Goal: Information Seeking & Learning: Learn about a topic

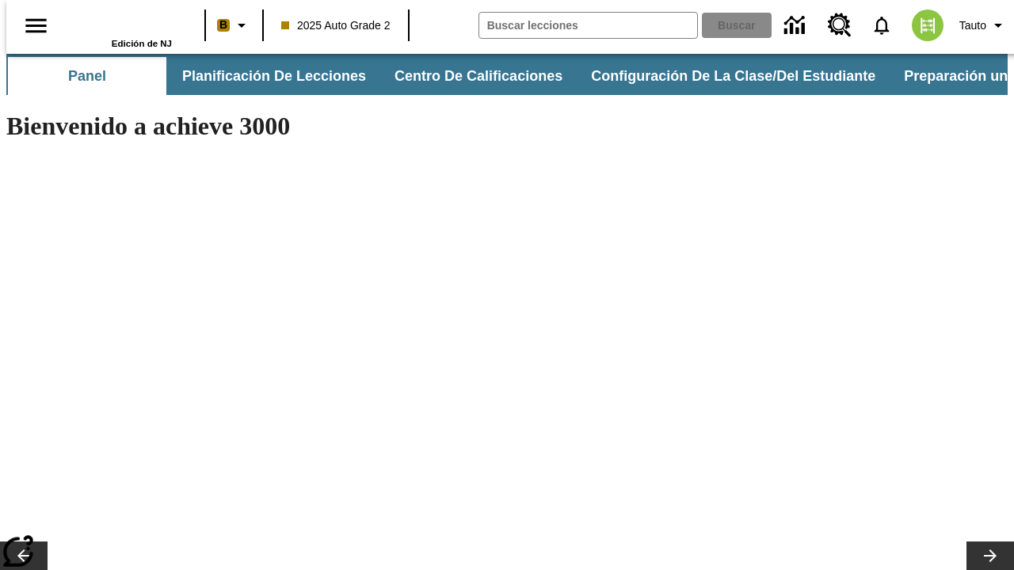
type input "-1"
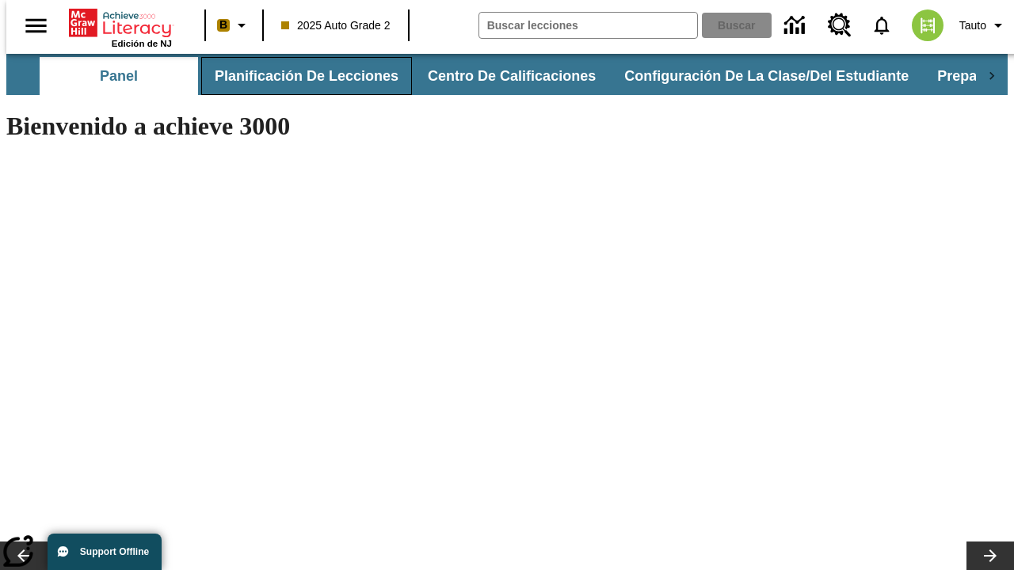
click at [297, 76] on button "Planificación de lecciones" at bounding box center [306, 76] width 211 height 38
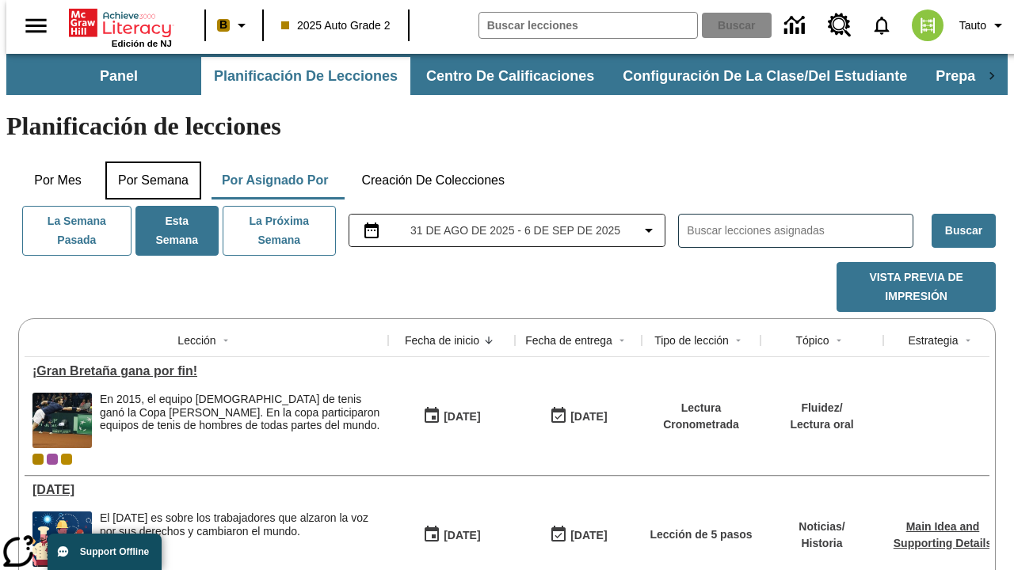
click at [148, 162] on button "Por semana" at bounding box center [153, 181] width 96 height 38
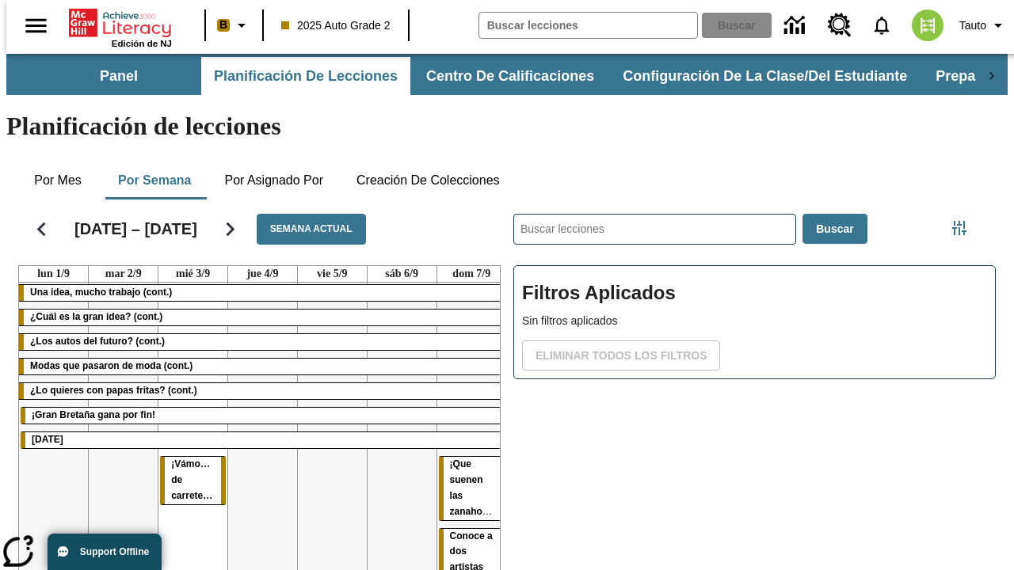
click at [465, 397] on tr "Una idea, mucho trabajo (cont.) ¿Cuál es la gran idea? (cont.) ¿Los autos del f…" at bounding box center [262, 556] width 487 height 547
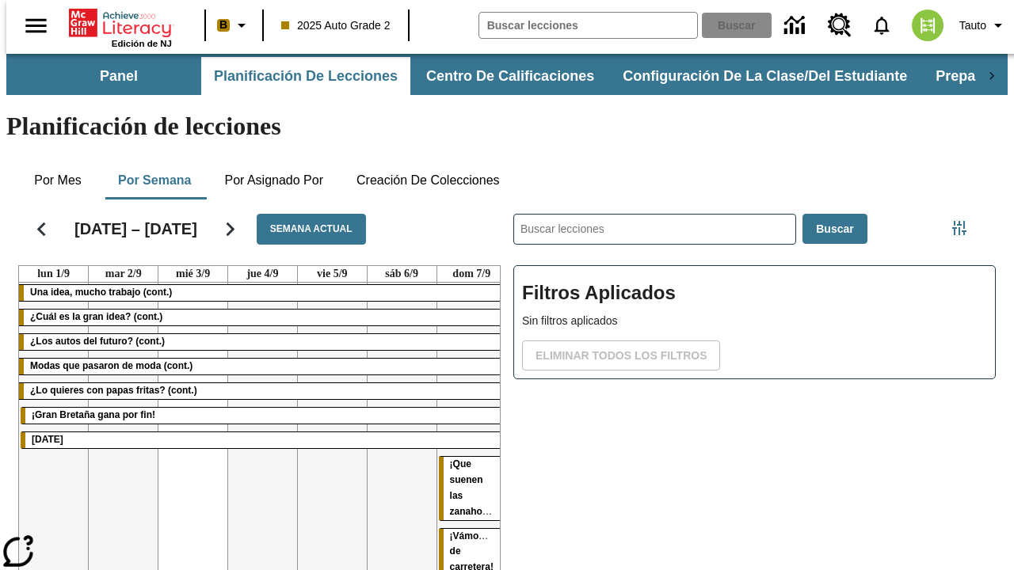
click at [465, 531] on span "¡Vámonos de carretera!" at bounding box center [473, 552] width 46 height 43
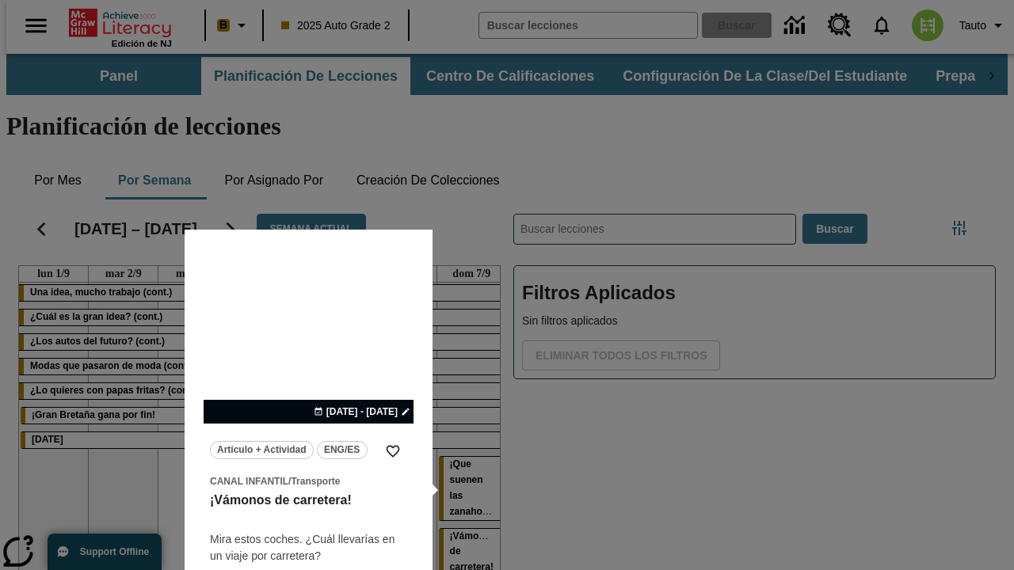
scroll to position [6, 0]
